Goal: Task Accomplishment & Management: Use online tool/utility

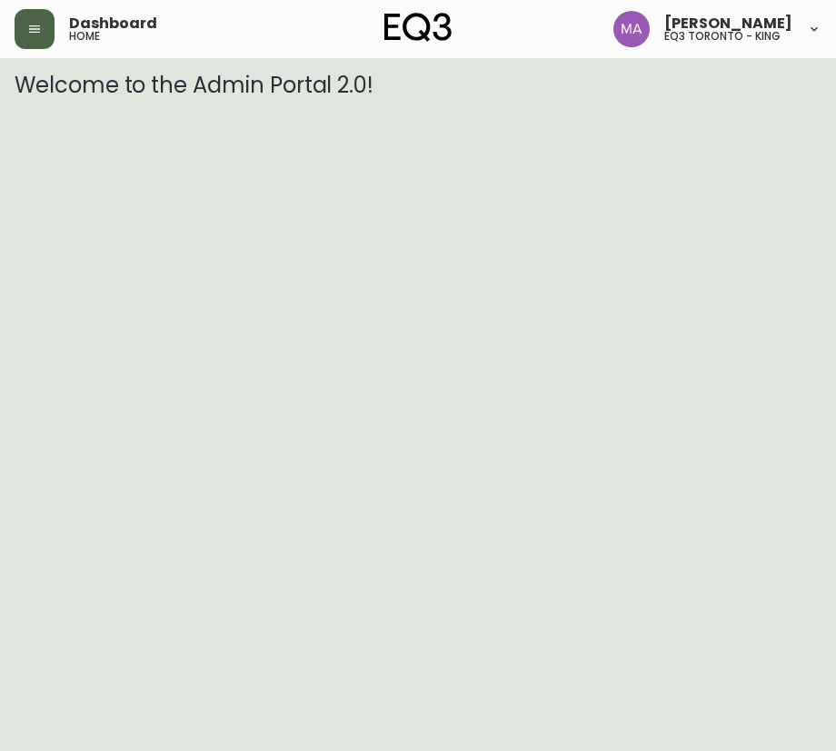
click at [45, 27] on button "button" at bounding box center [35, 29] width 40 height 40
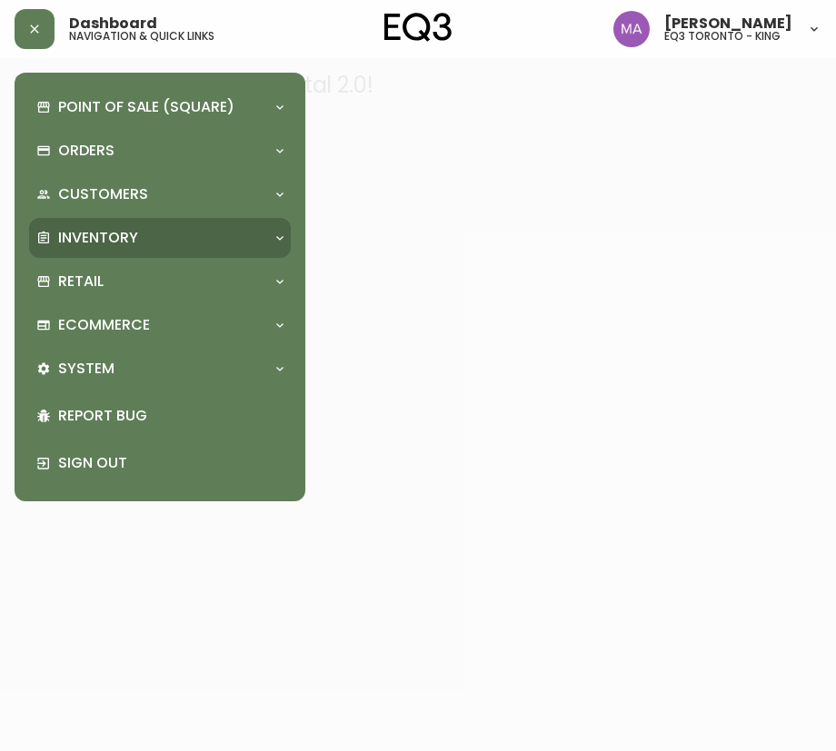
click at [74, 220] on div "Inventory" at bounding box center [160, 238] width 262 height 40
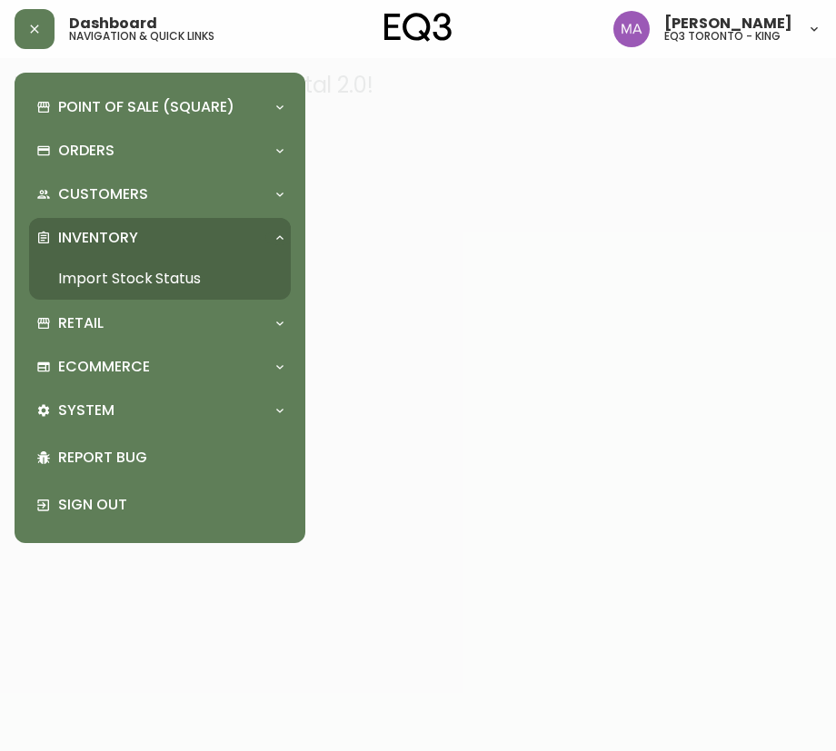
click at [100, 282] on link "Import Stock Status" at bounding box center [160, 279] width 262 height 42
